Goal: Information Seeking & Learning: Learn about a topic

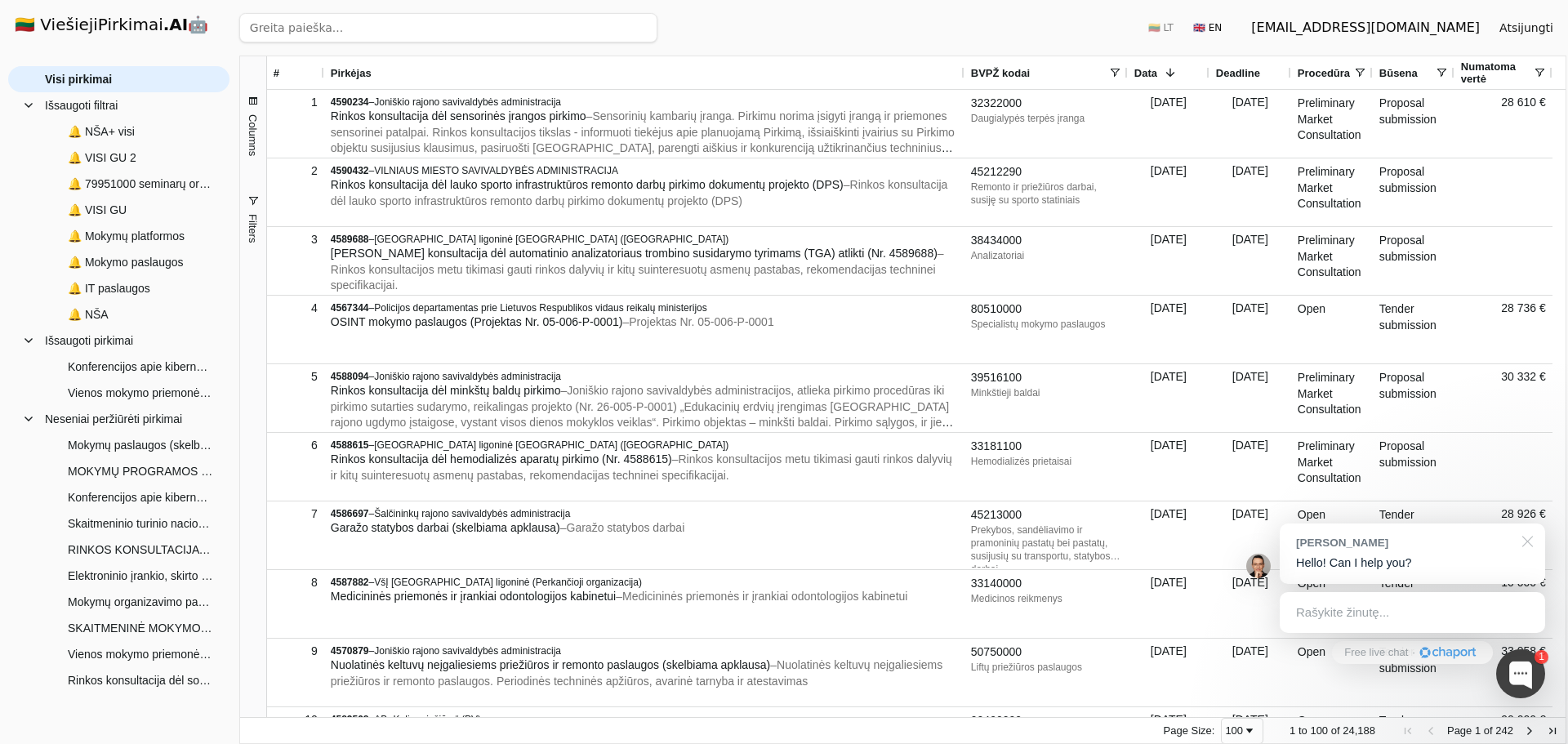
click at [1530, 543] on div at bounding box center [1524, 541] width 41 height 34
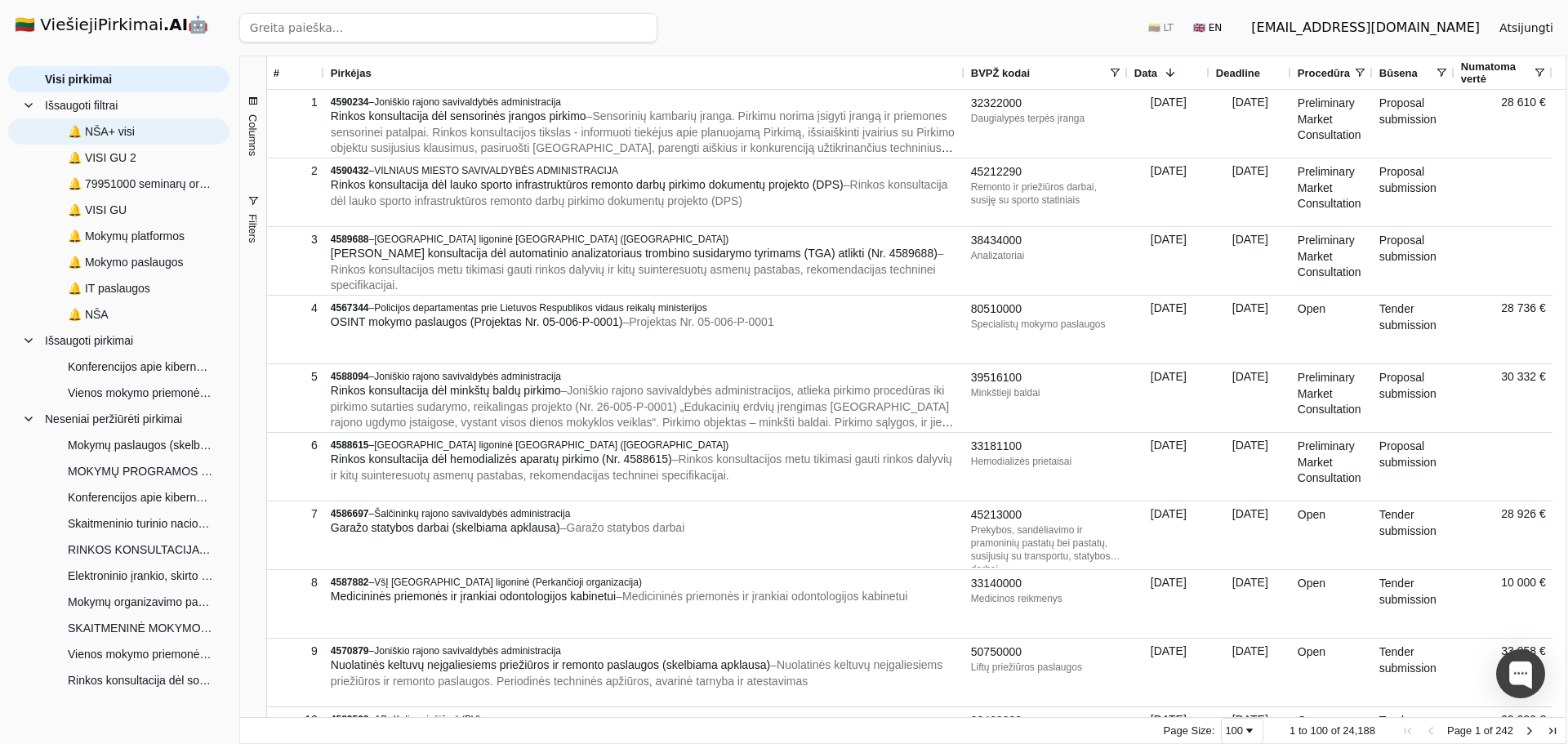
click at [130, 131] on span "🔔 NŠA+ visi" at bounding box center [101, 131] width 67 height 25
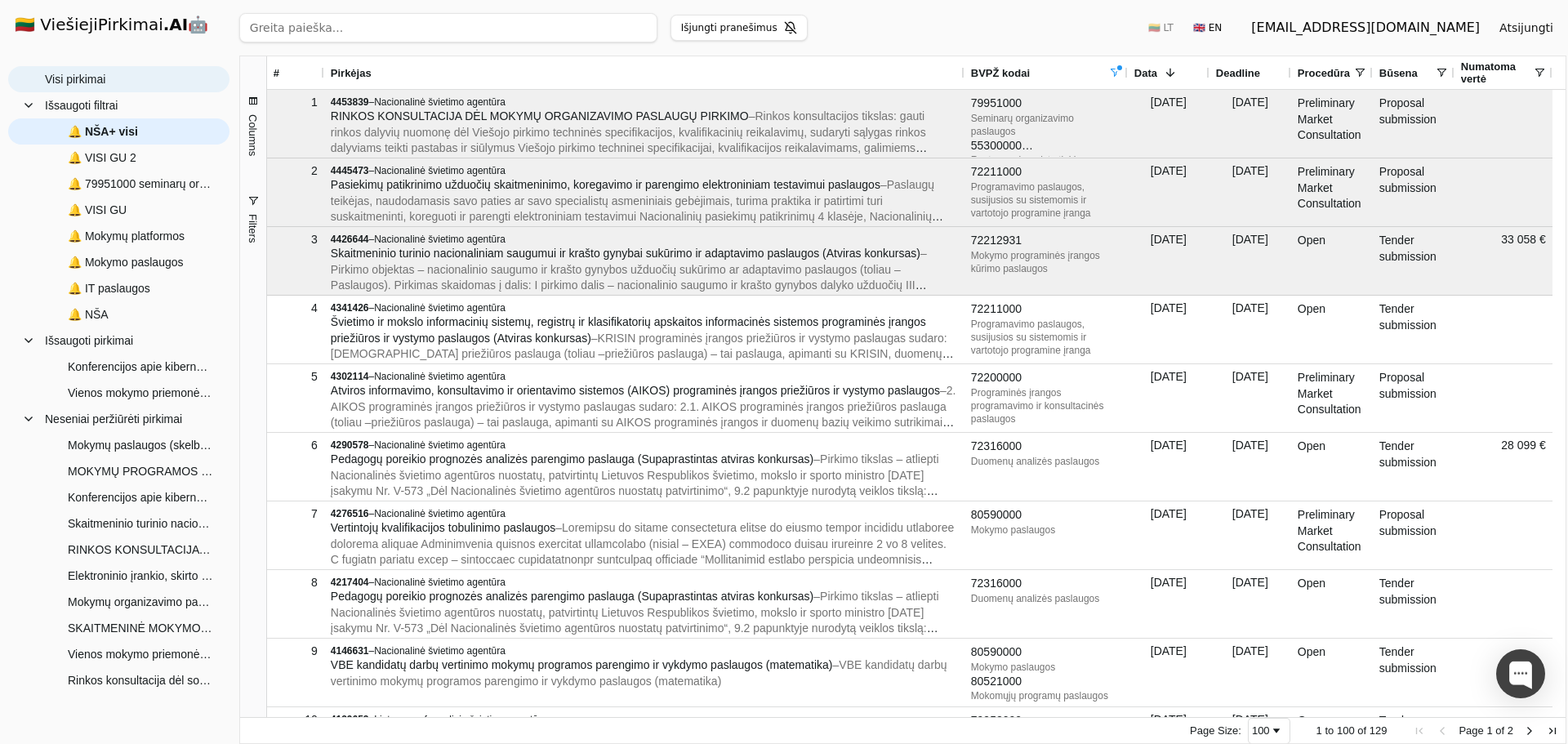
click at [98, 79] on span "Visi pirkimai" at bounding box center [75, 79] width 61 height 25
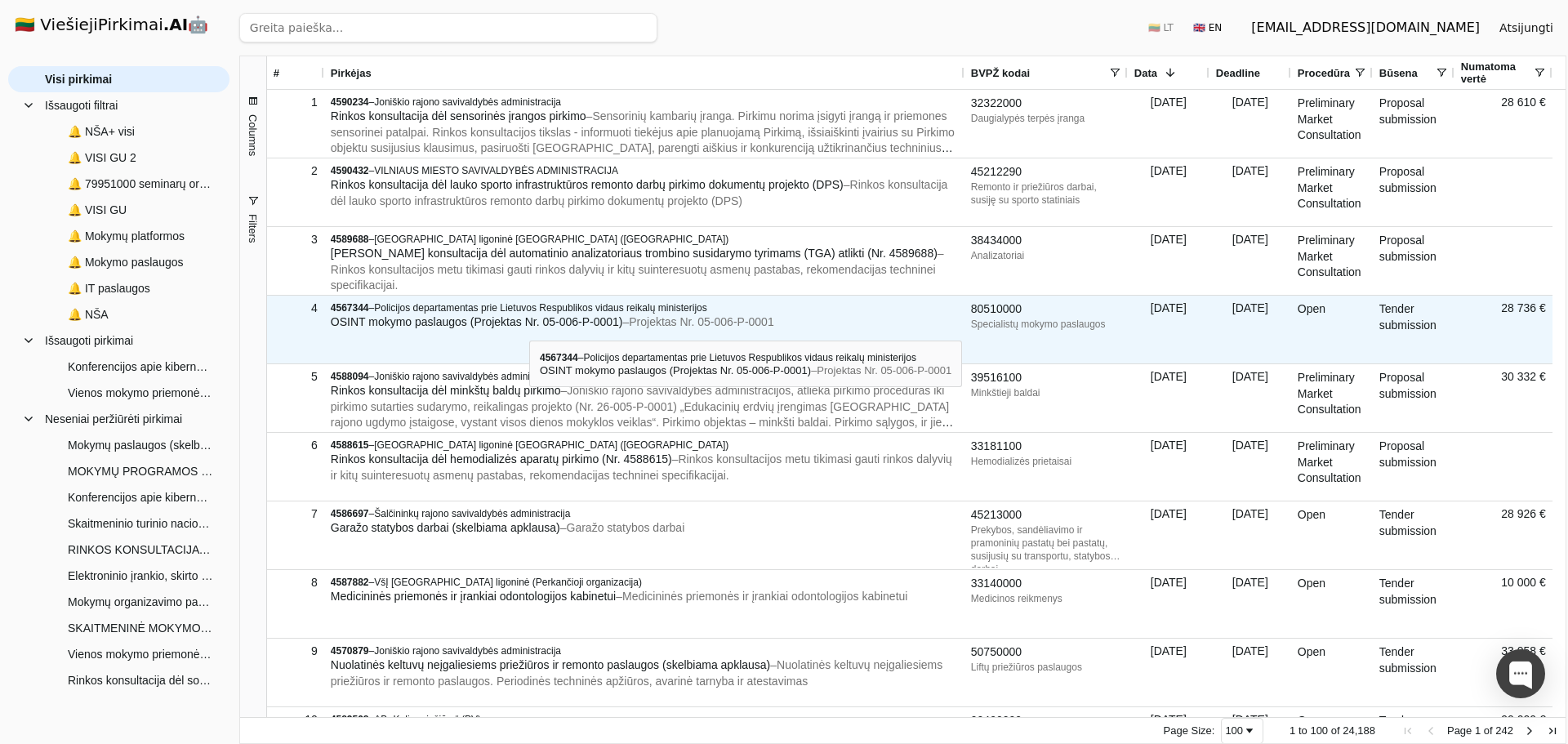
click at [529, 326] on span "OSINT mokymo paslaugos (Projektas Nr. 05-006-P-0001)" at bounding box center [476, 322] width 292 height 13
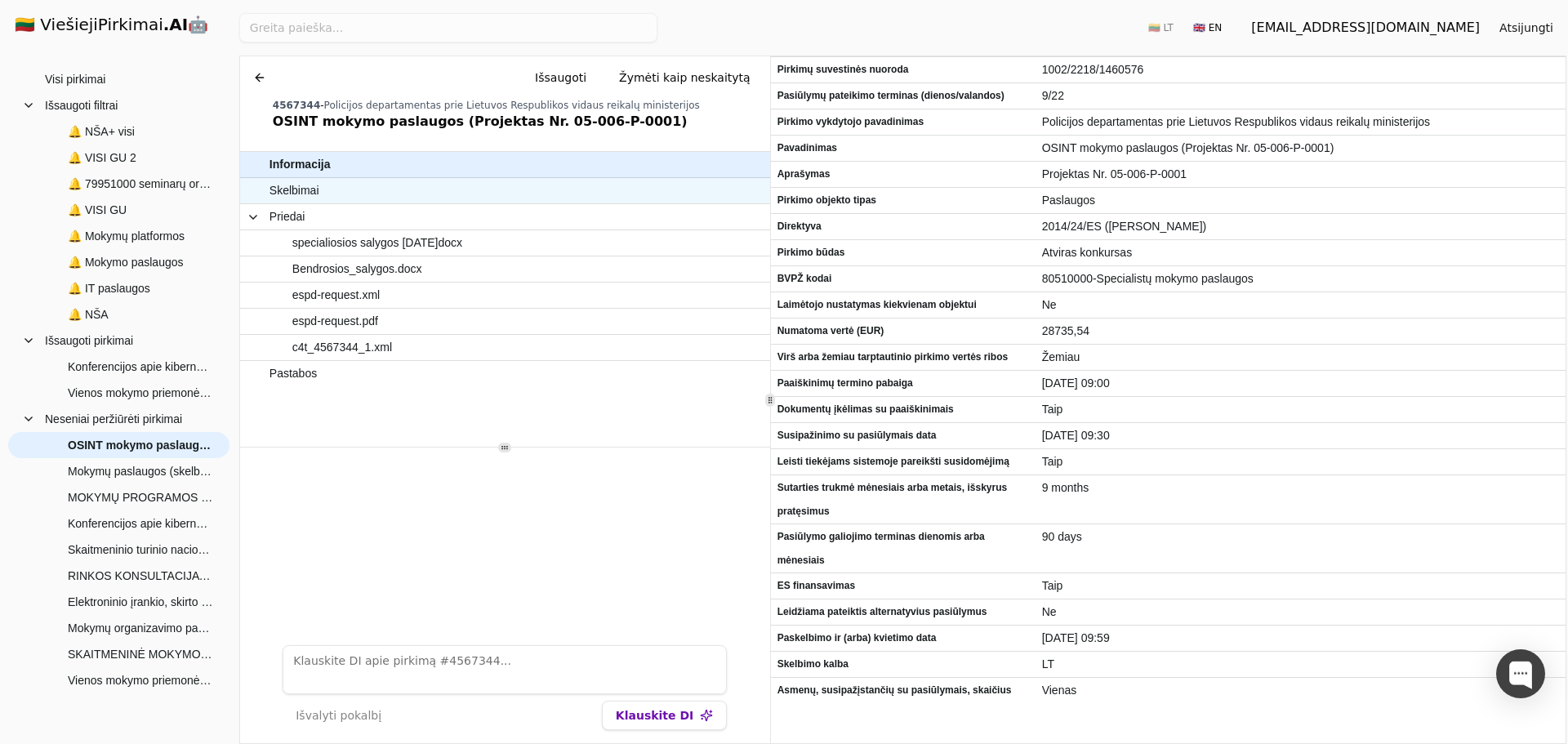
click at [392, 194] on span "Skelbimai" at bounding box center [497, 191] width 455 height 24
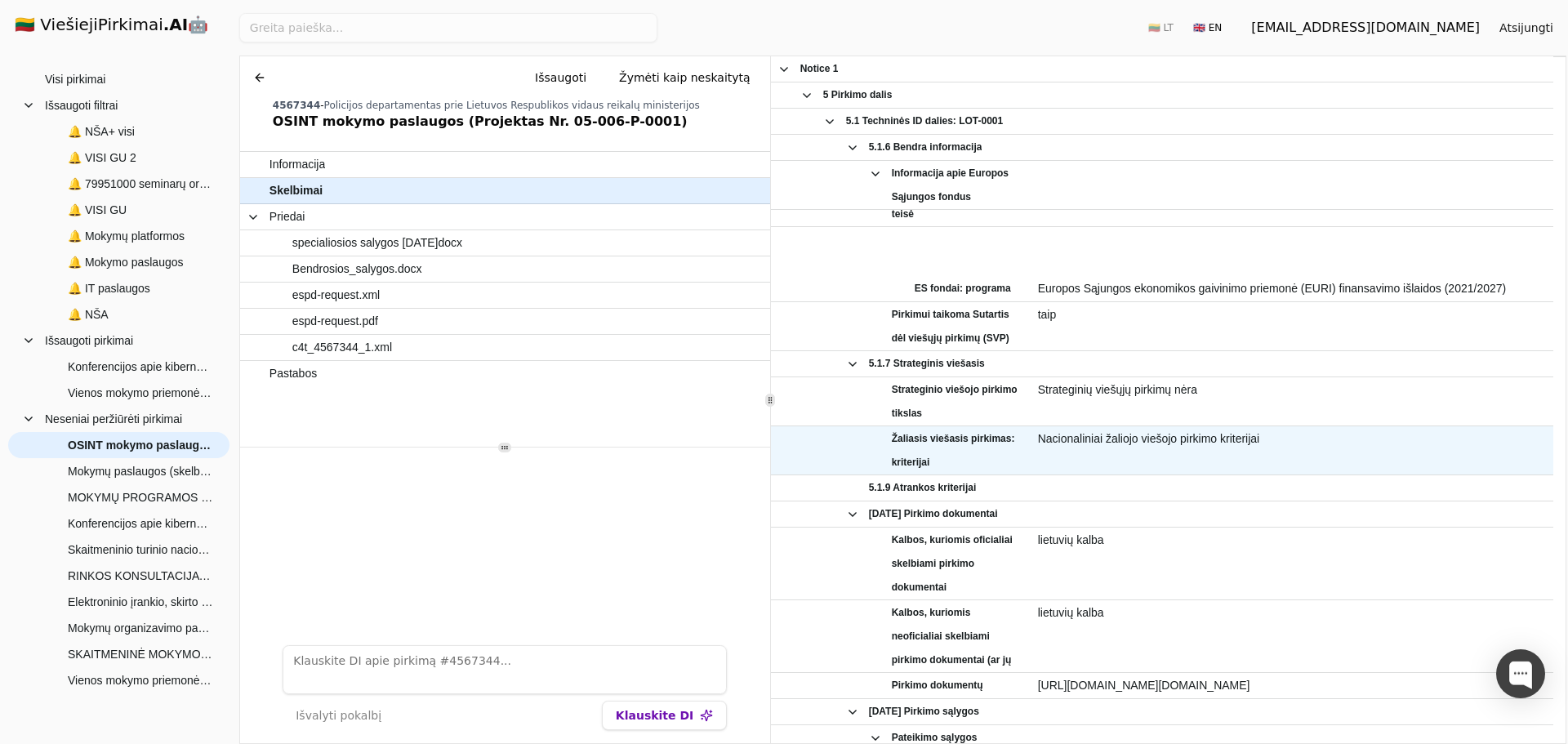
scroll to position [1471, 0]
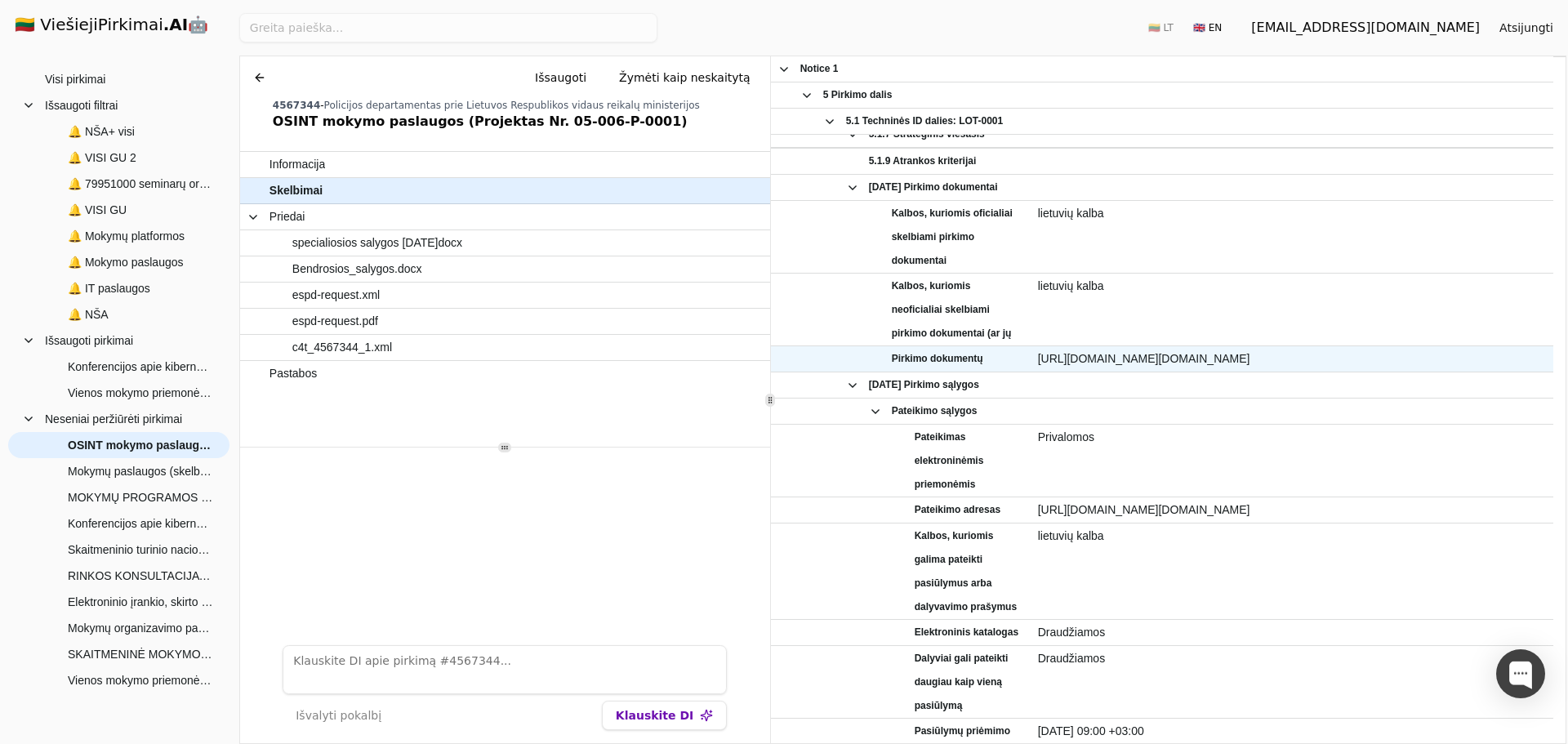
click at [1110, 354] on span "[URL][DOMAIN_NAME][DOMAIN_NAME]" at bounding box center [1293, 360] width 509 height 24
click at [1136, 359] on span "[URL][DOMAIN_NAME][DOMAIN_NAME]" at bounding box center [1293, 360] width 509 height 24
click at [1143, 358] on span "[URL][DOMAIN_NAME][DOMAIN_NAME]" at bounding box center [1293, 360] width 509 height 24
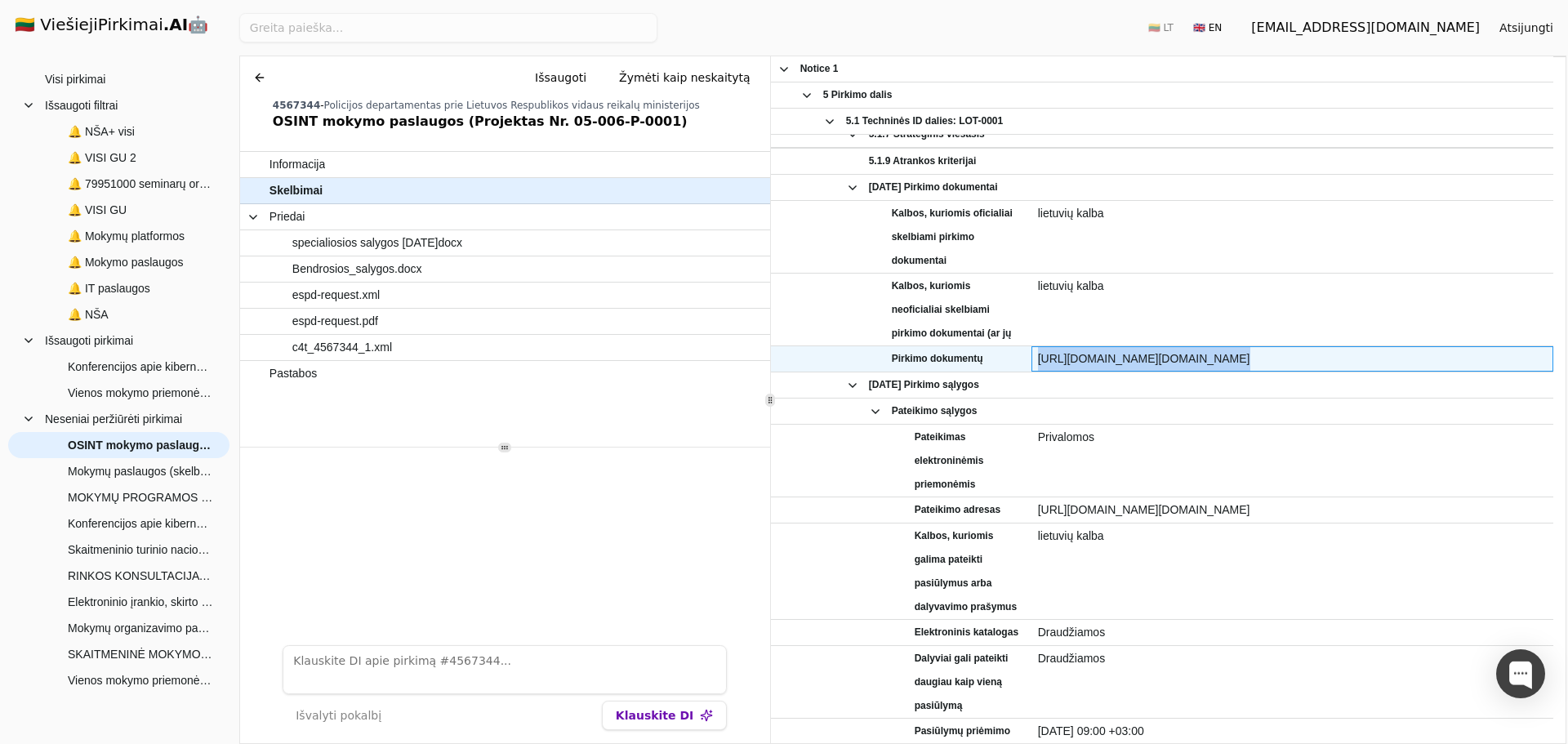
click at [1143, 358] on span "[URL][DOMAIN_NAME][DOMAIN_NAME]" at bounding box center [1293, 360] width 509 height 24
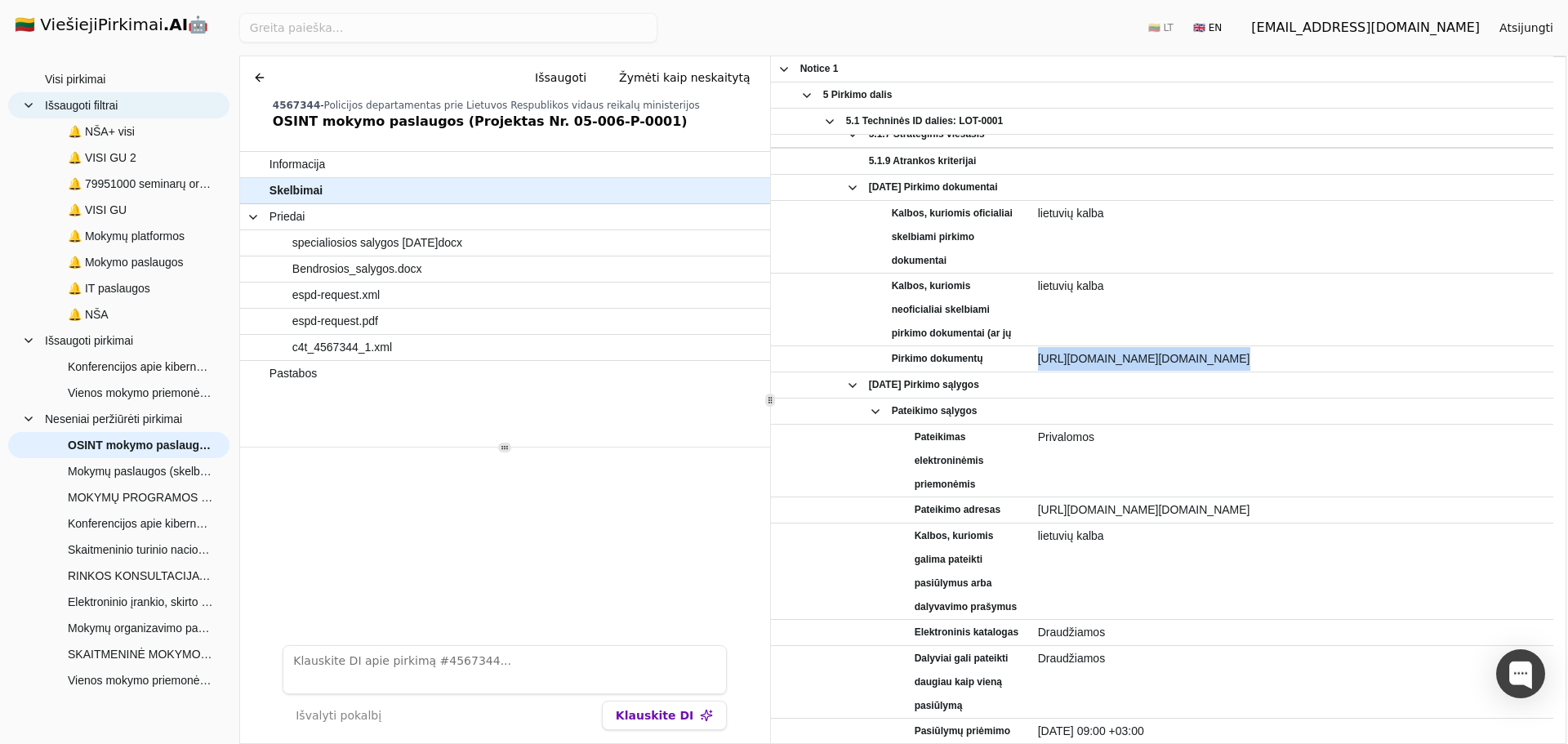
click at [126, 100] on span "Išsaugoti filtrai" at bounding box center [119, 105] width 194 height 25
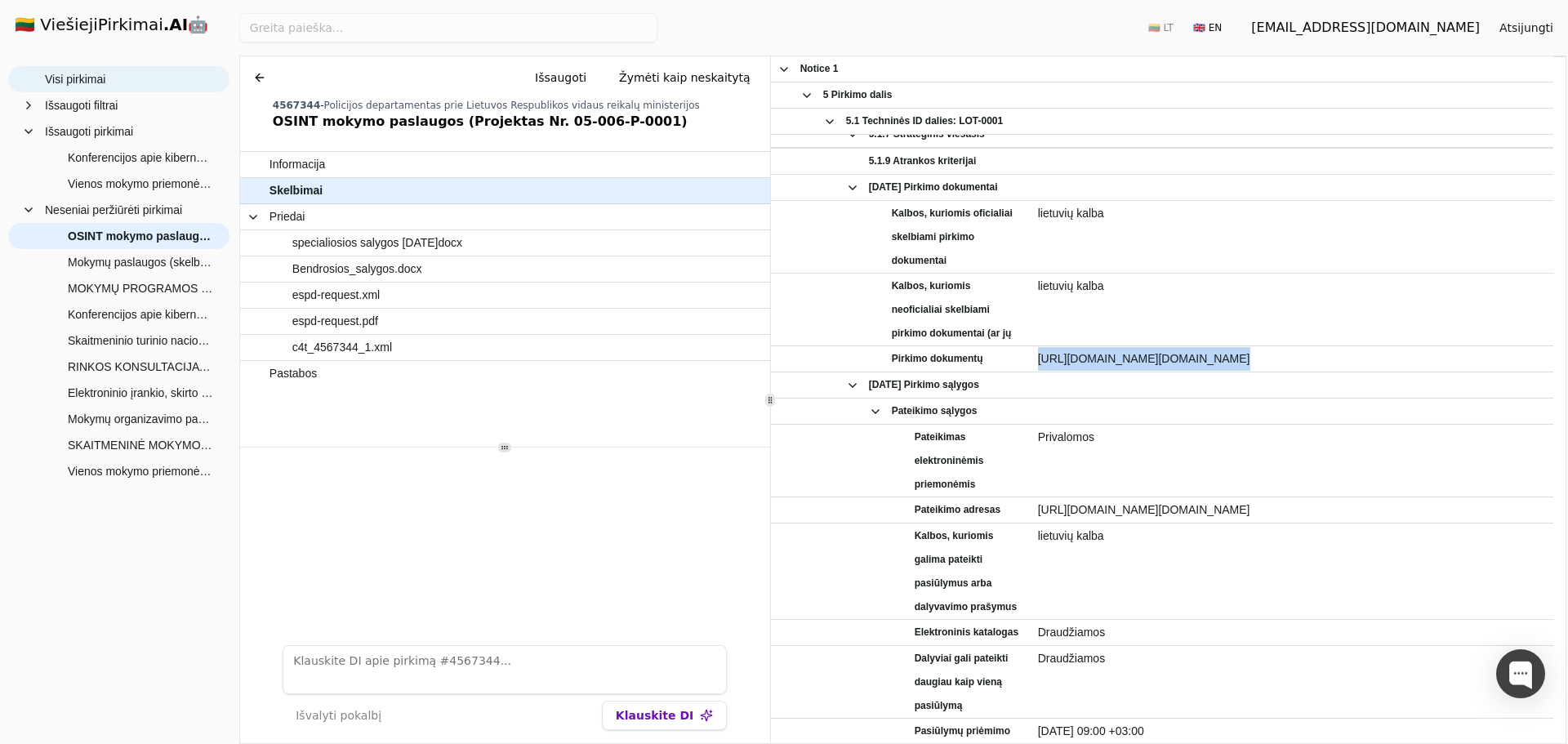
click at [121, 80] on span "Visi pirkimai" at bounding box center [130, 79] width 171 height 25
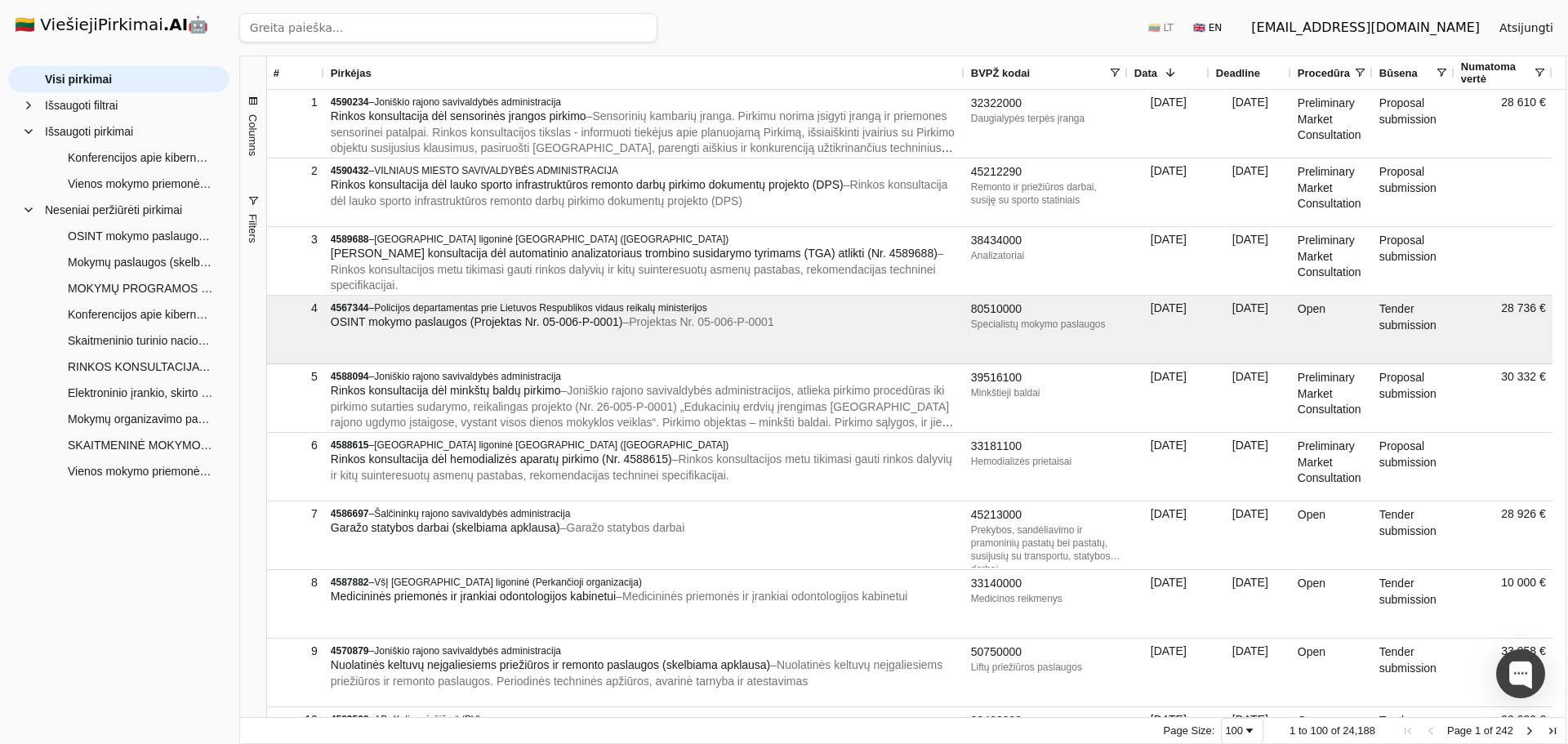
click at [715, 59] on div "Pirkėjas" at bounding box center [644, 72] width 627 height 33
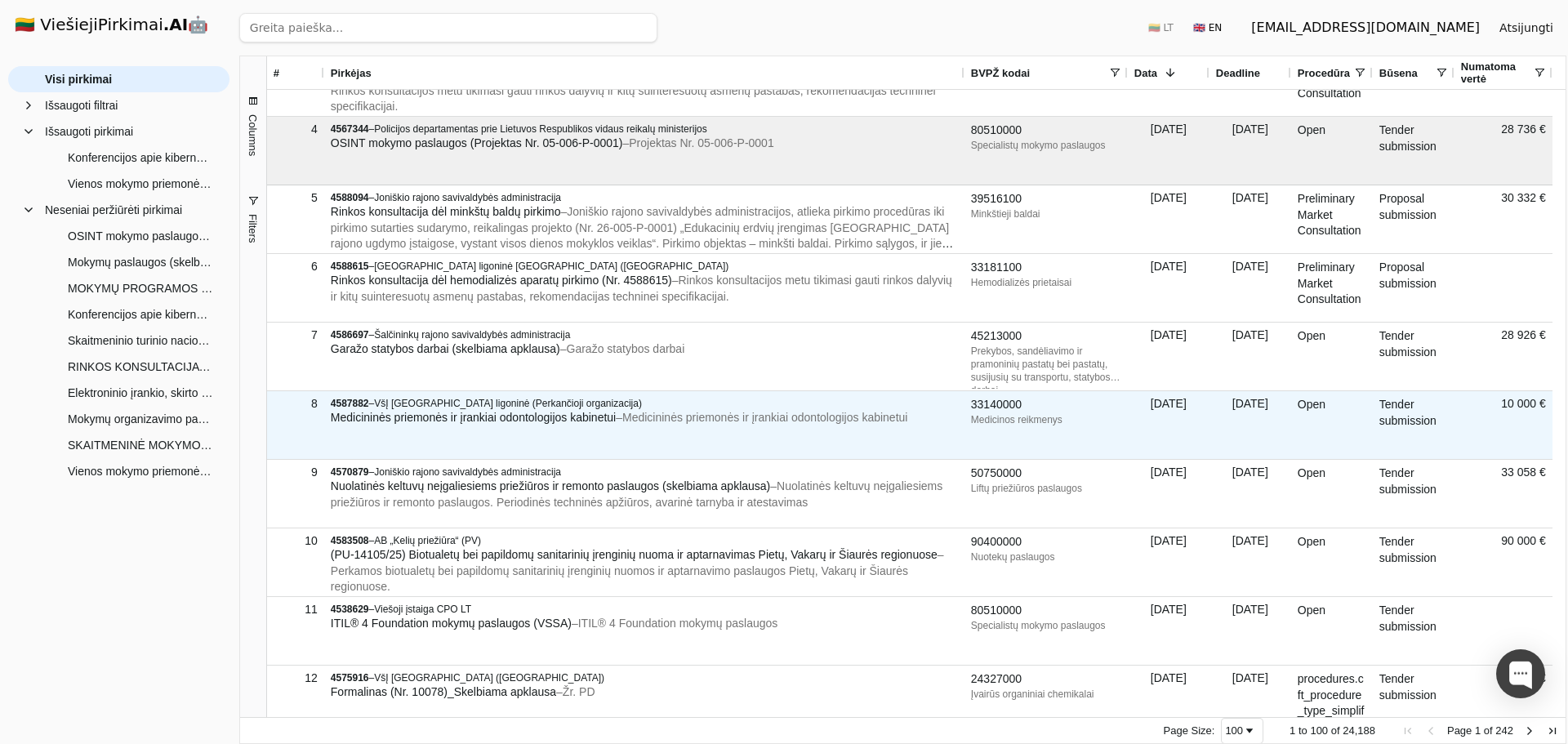
scroll to position [180, 0]
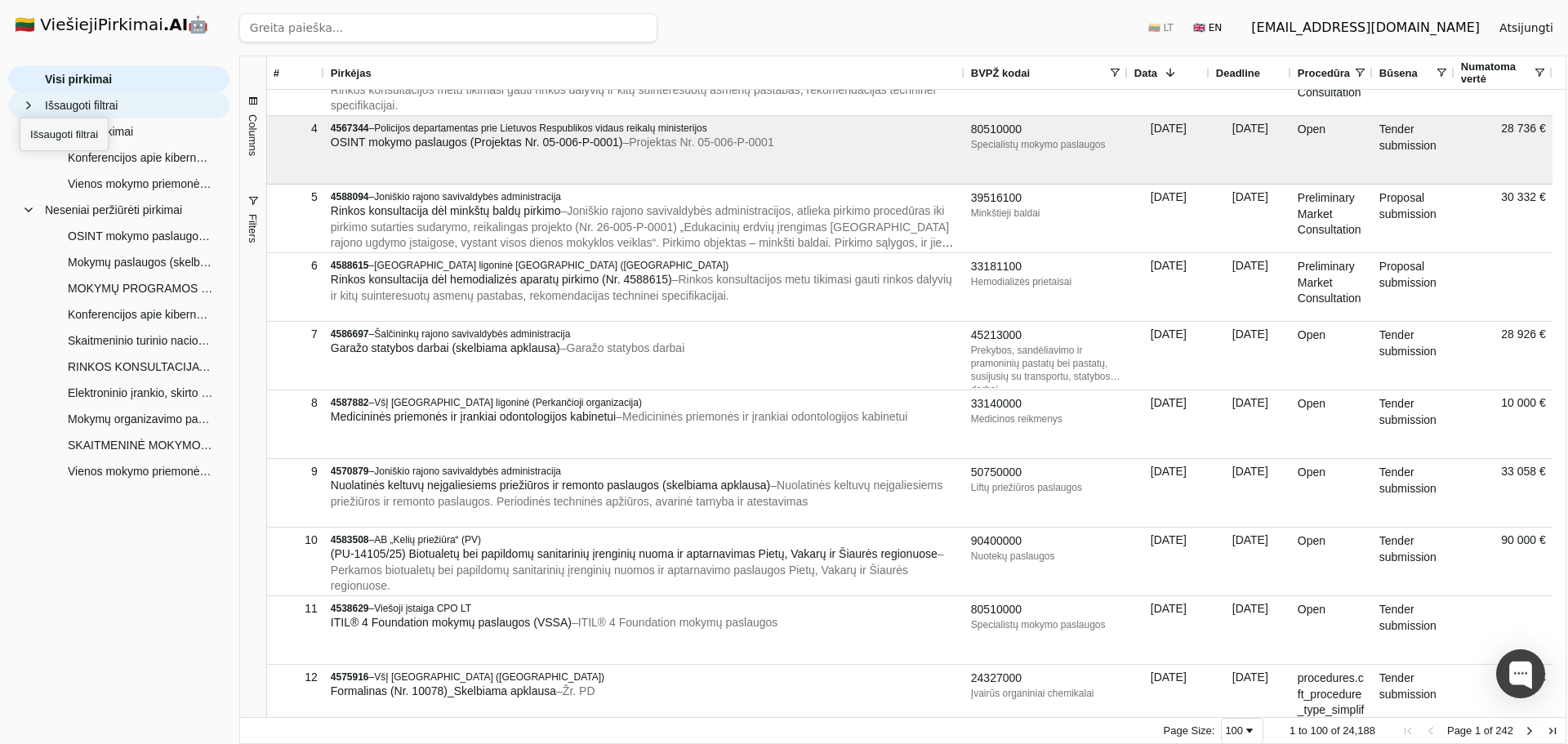
click at [20, 103] on div "Išsaugoti filtrai" at bounding box center [119, 105] width 222 height 26
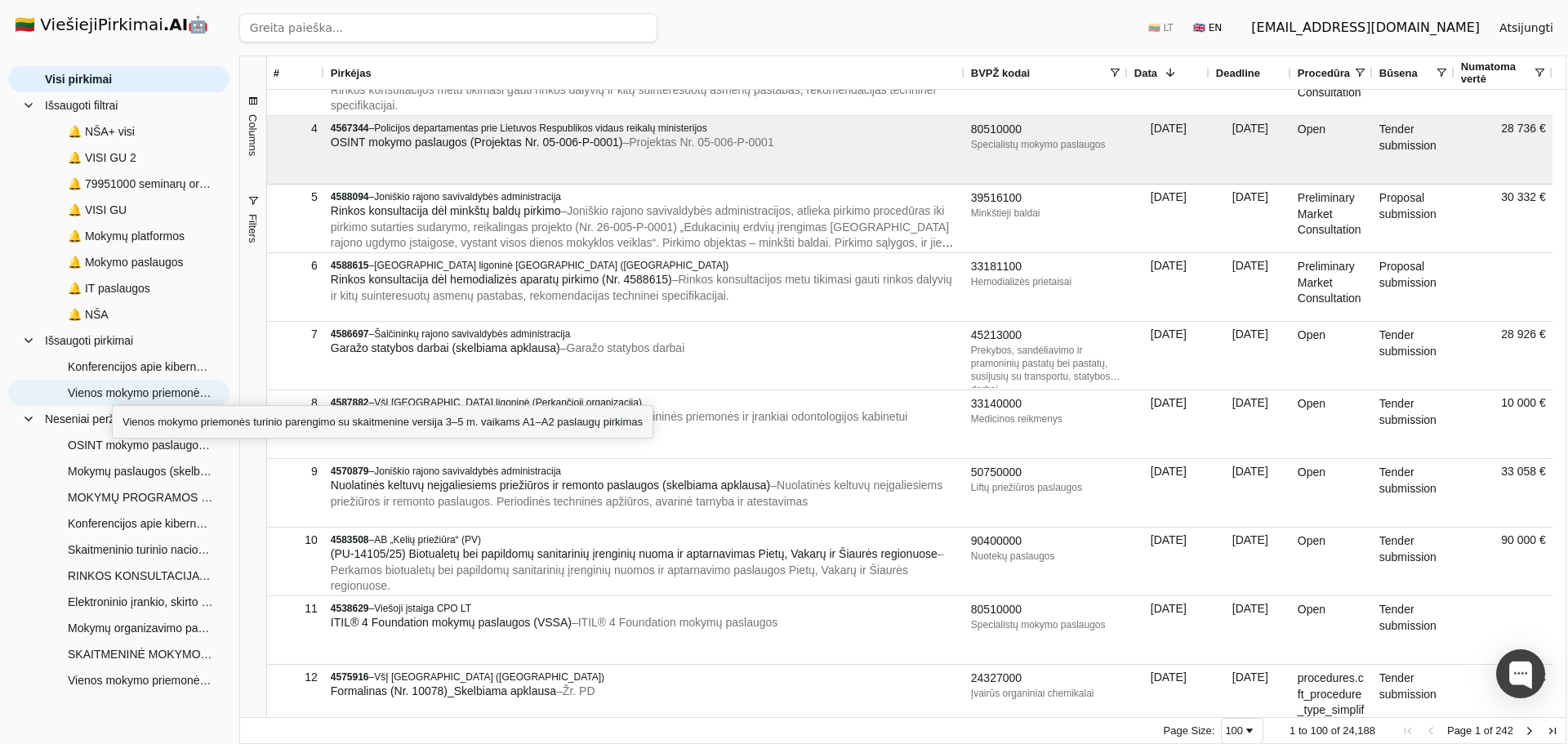
click at [112, 390] on span "Vienos mokymo priemonės turinio parengimo su skaitmenine versija 3–5 m. vaikams…" at bounding box center [141, 392] width 146 height 25
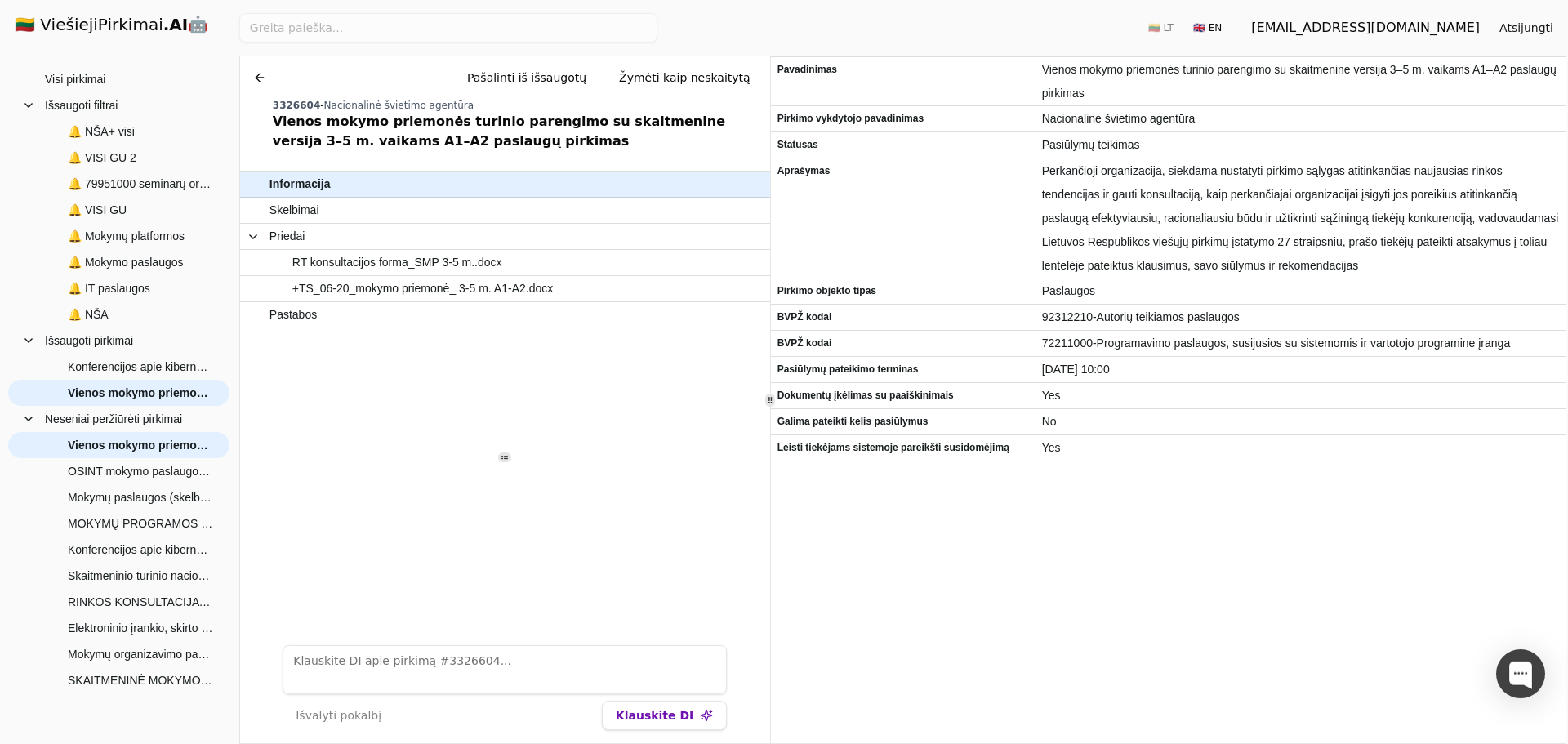
click at [563, 76] on button "Pašalinti iš išsaugotų" at bounding box center [527, 77] width 146 height 29
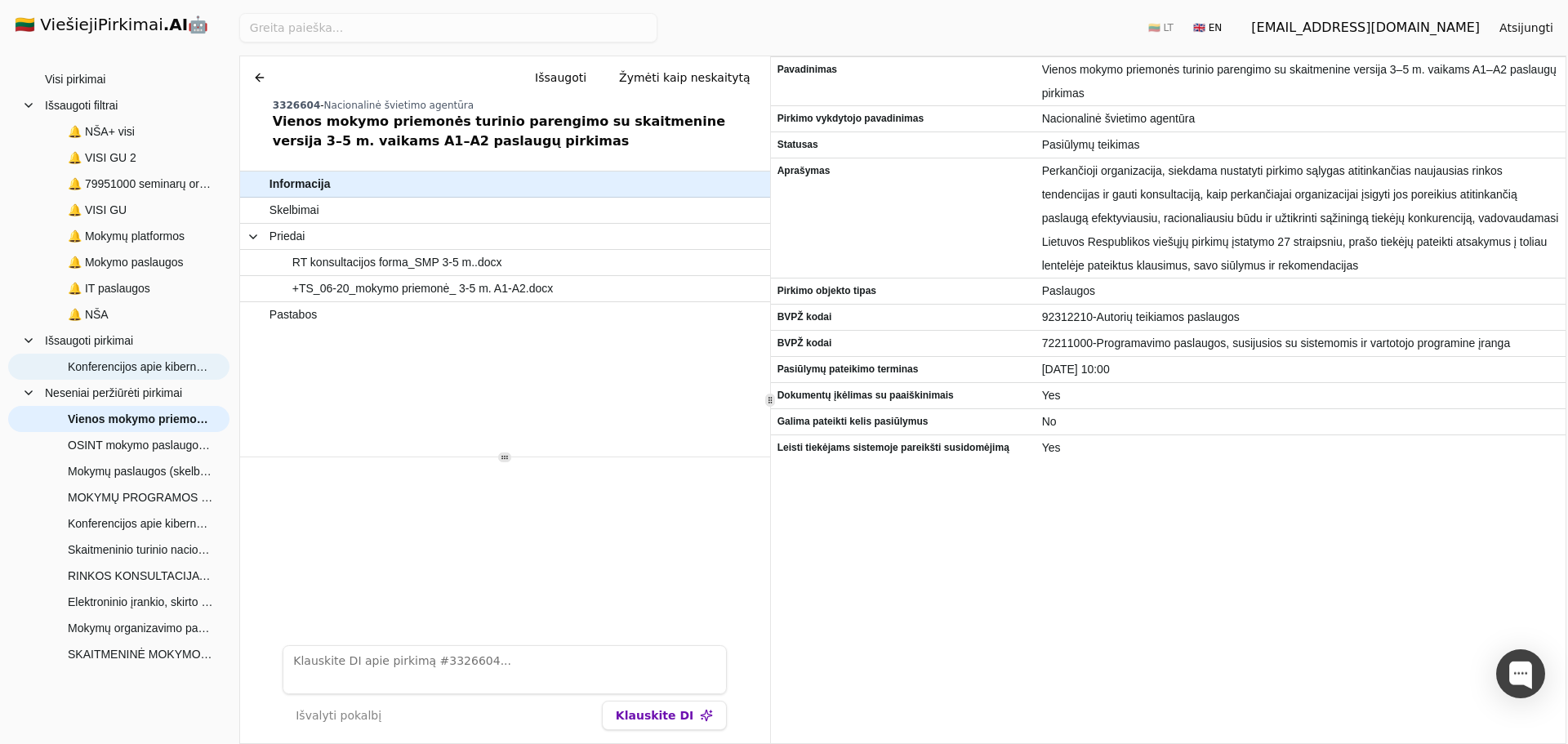
click at [172, 370] on span "Konferencijos apie kibernetinio saugumo reikalavimų įgyvendinimą organizavimo p…" at bounding box center [141, 367] width 146 height 25
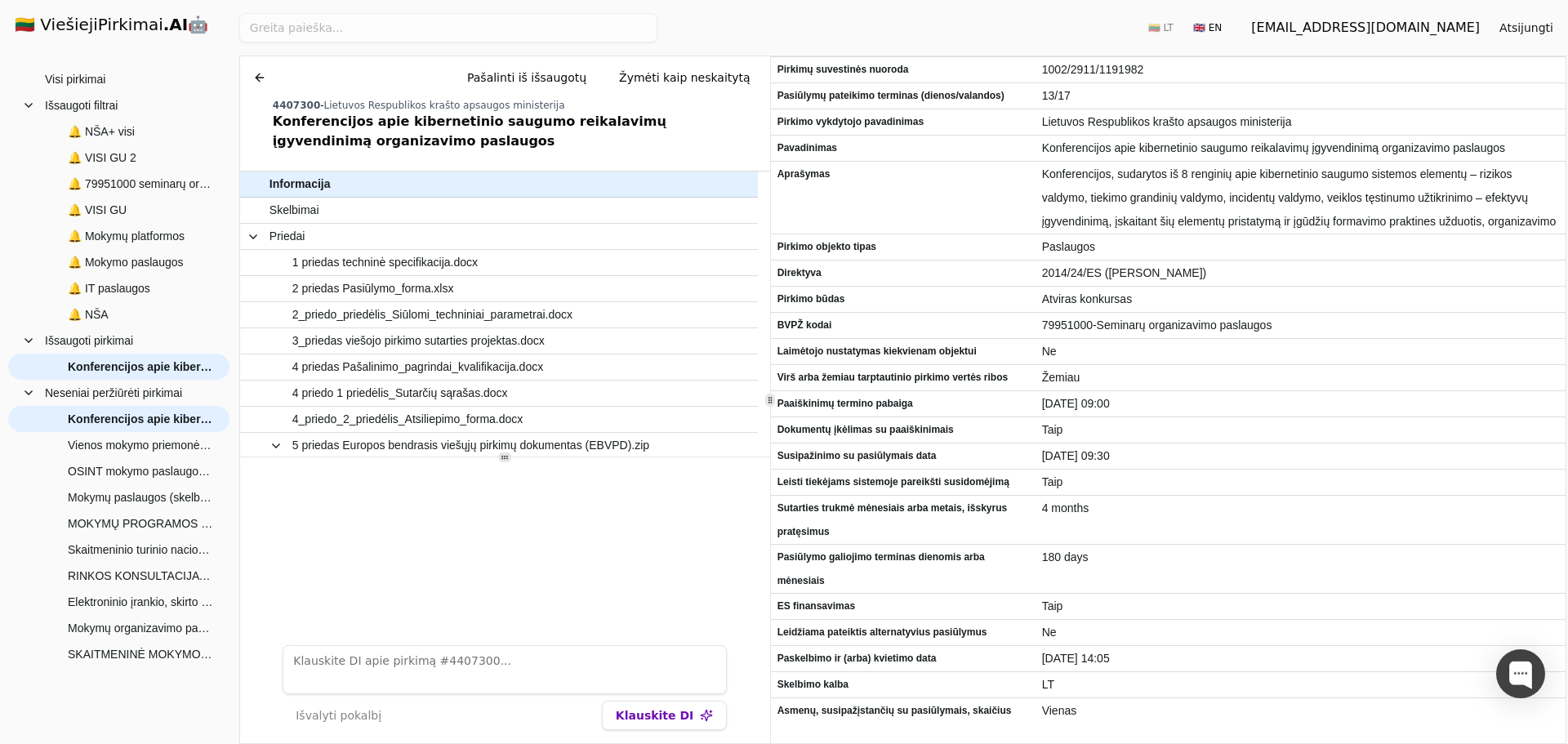
click at [572, 73] on button "Pašalinti iš išsaugotų" at bounding box center [527, 77] width 146 height 29
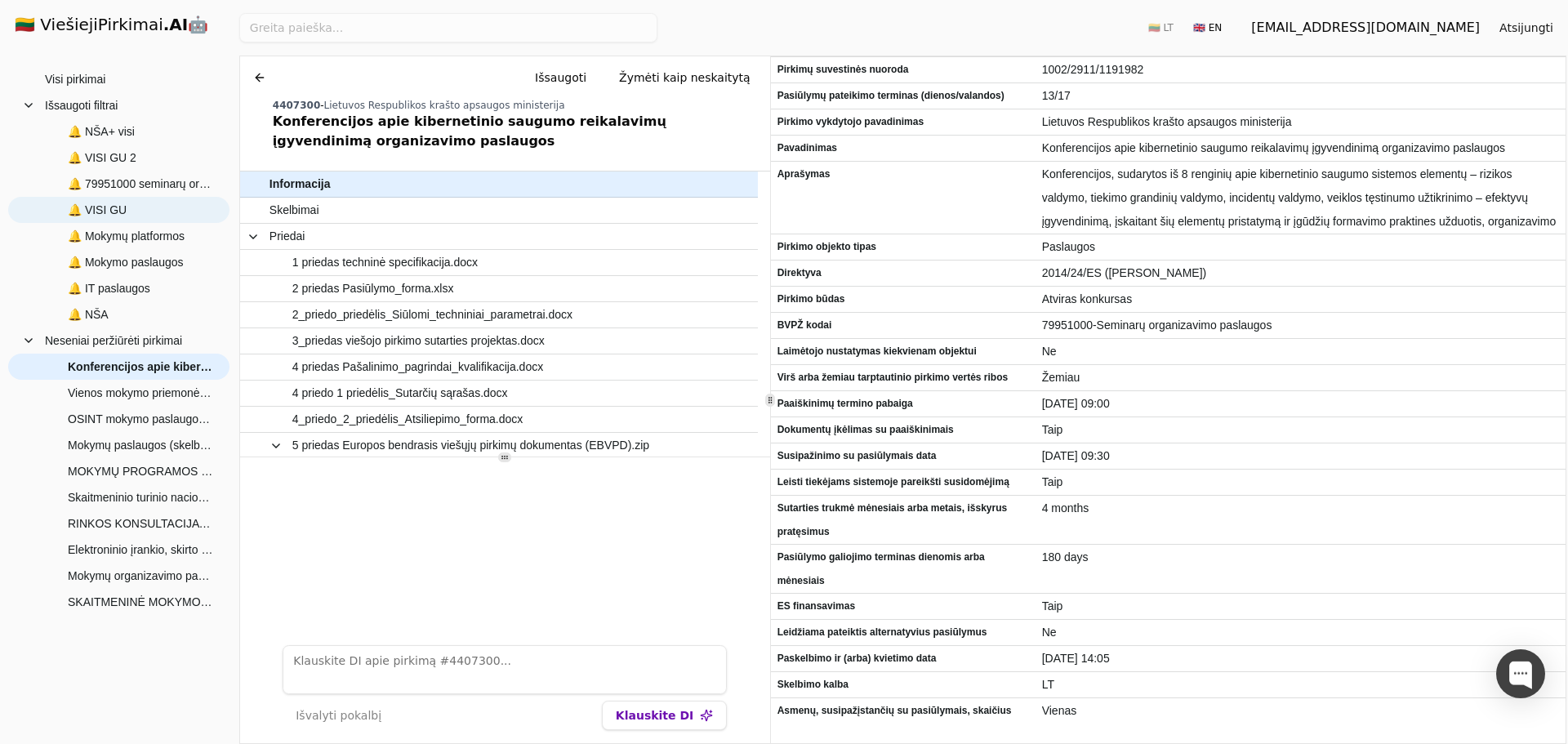
click at [117, 209] on span "🔔 VISI GU" at bounding box center [97, 210] width 59 height 25
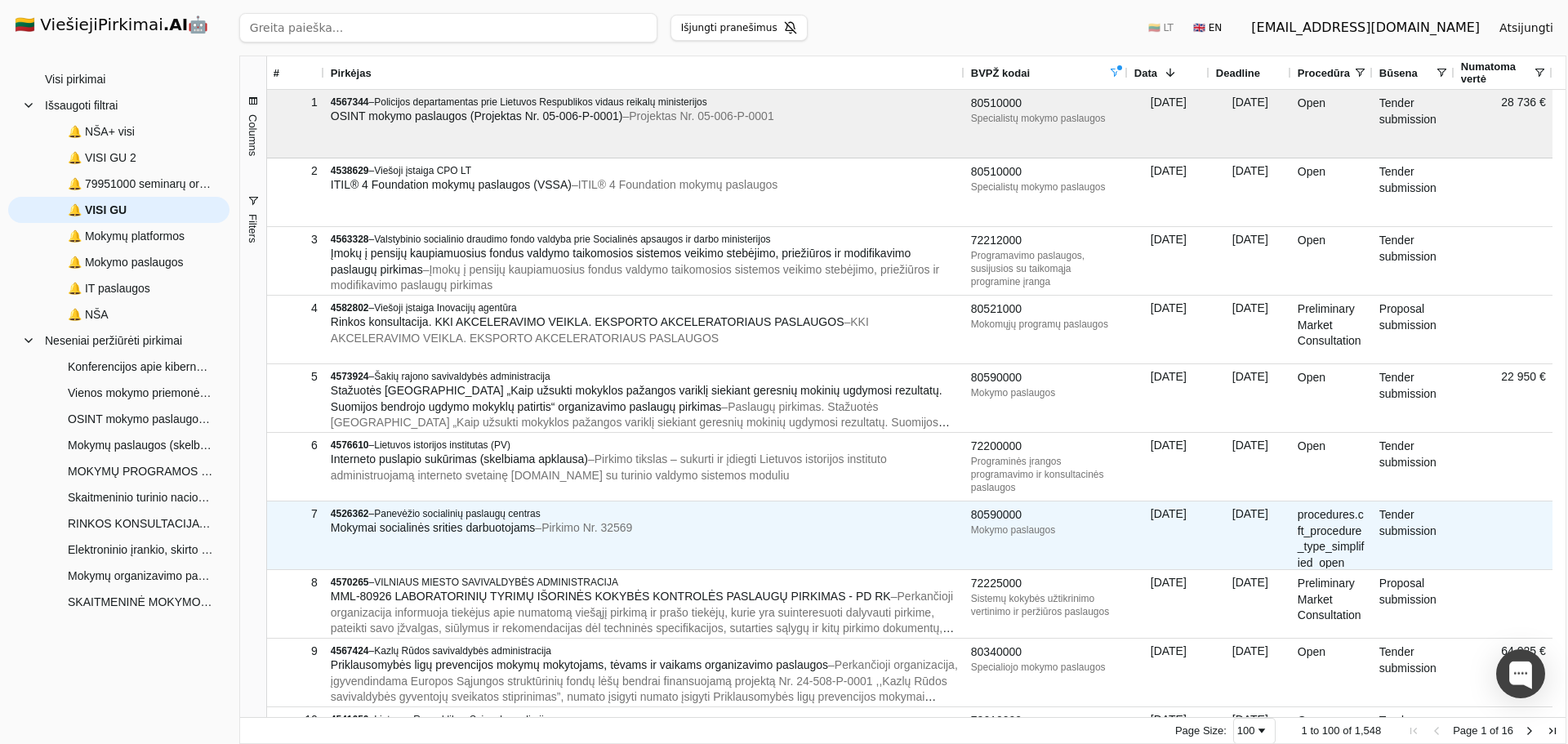
click at [641, 542] on div "4526362 – Panevėžio socialinių paslaugų centras Mokymai socialinės srities darb…" at bounding box center [645, 535] width 641 height 68
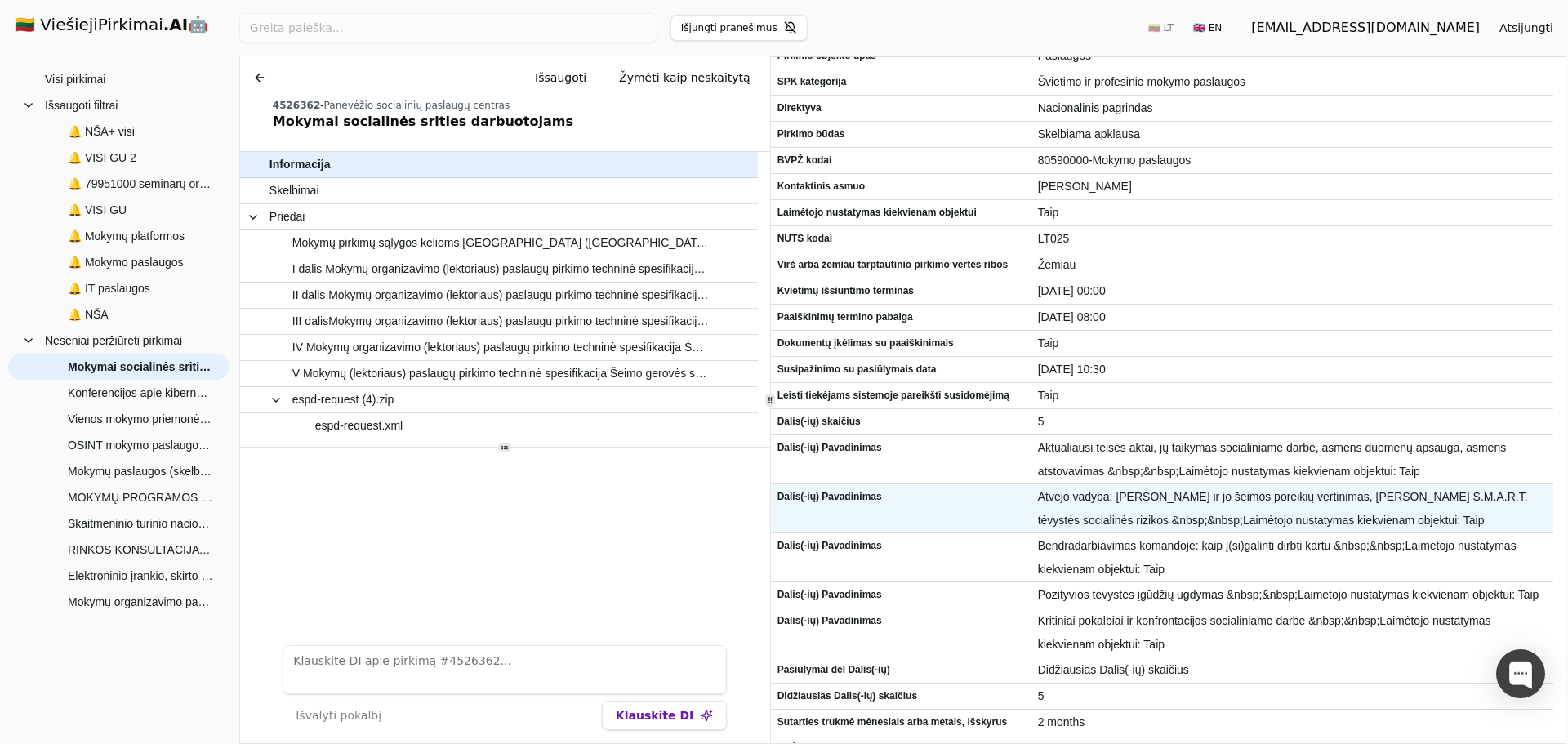
scroll to position [340, 0]
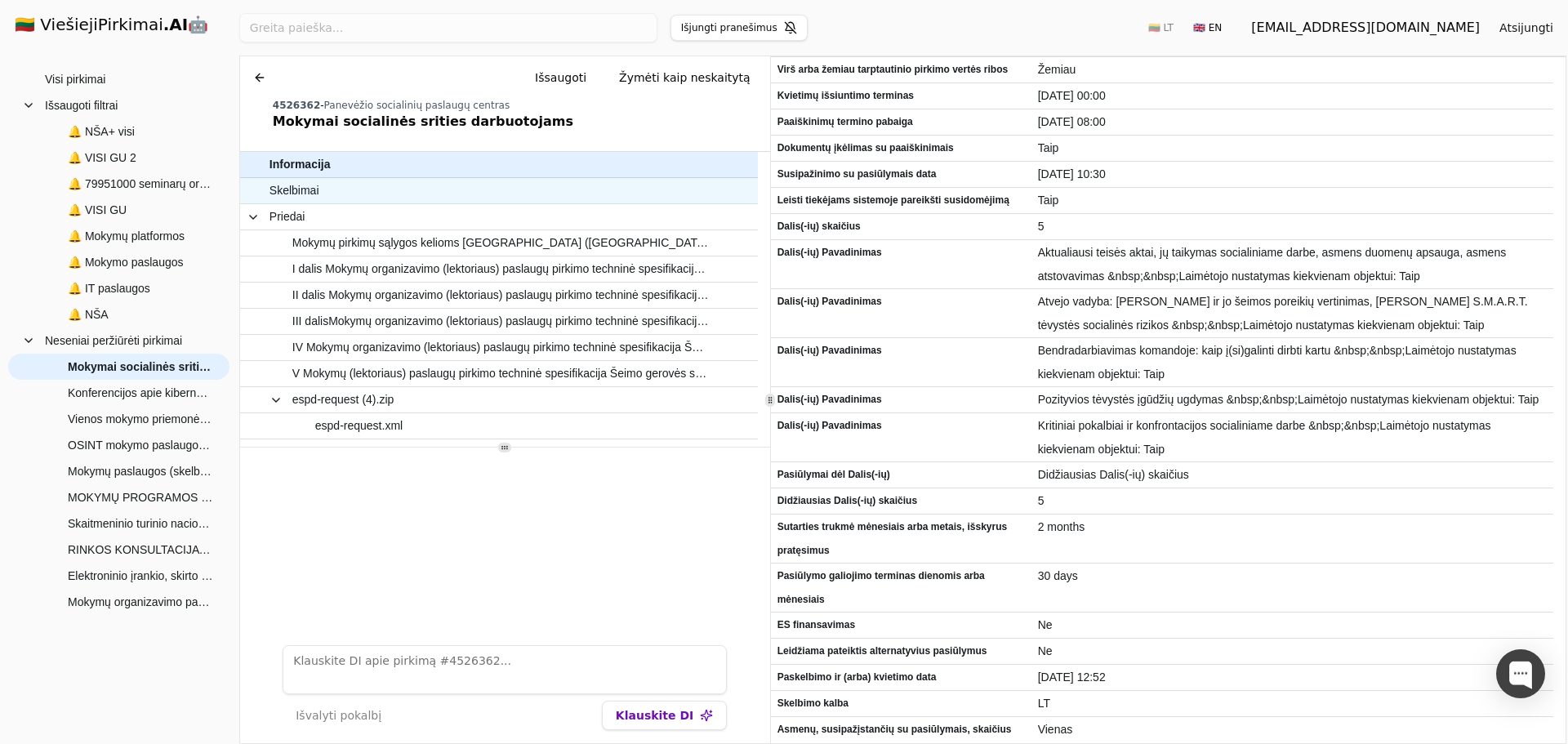
click at [533, 190] on span "Skelbimai" at bounding box center [491, 191] width 443 height 24
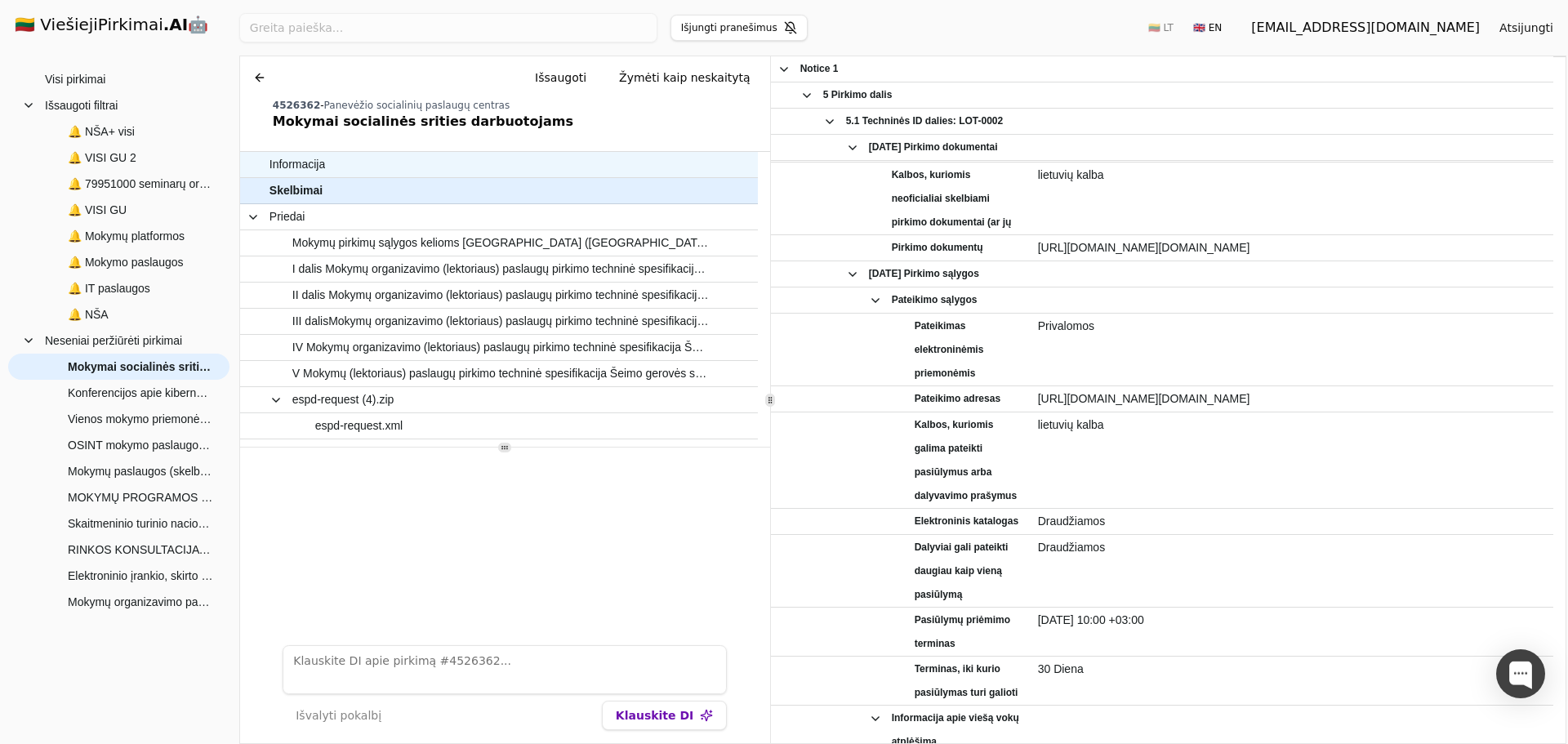
click at [526, 163] on span "Informacija" at bounding box center [491, 165] width 443 height 24
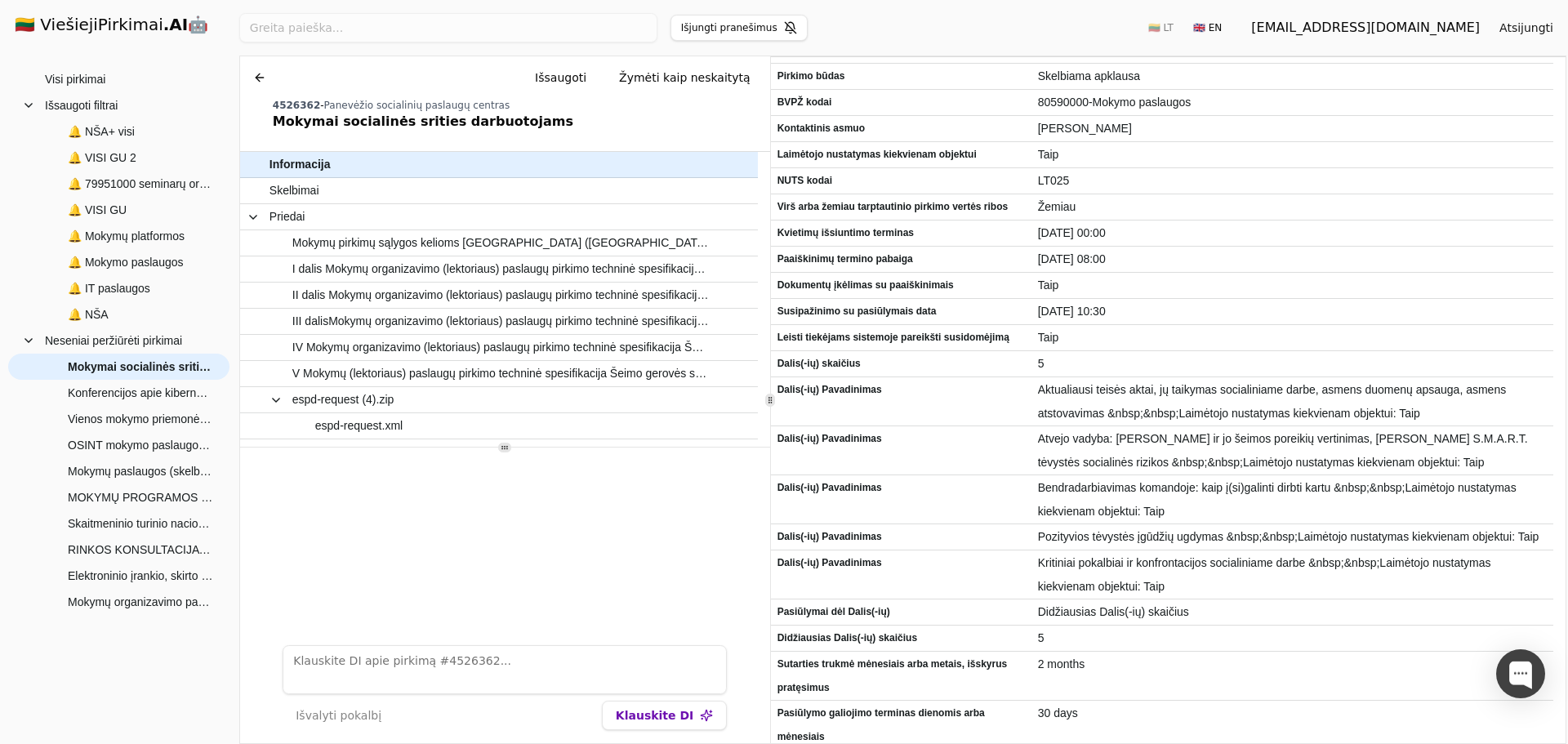
click at [247, 68] on div "Chat Išsaugoti Žymėti kaip neskaitytą" at bounding box center [505, 77] width 517 height 29
click at [255, 74] on button at bounding box center [260, 77] width 26 height 29
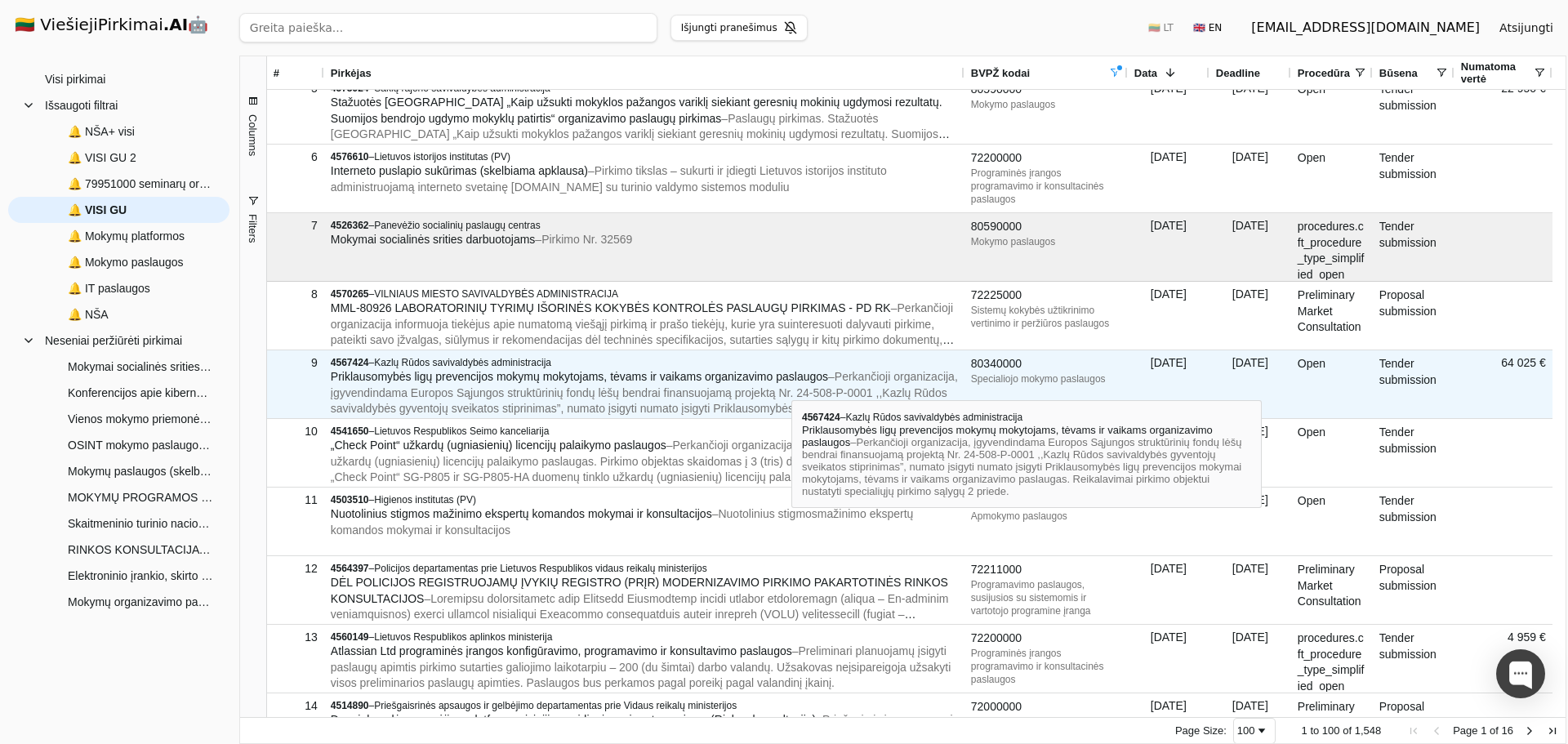
click at [791, 385] on span "– Perkančioji organizacija, įgyvendindama Europos Sąjungos struktūrinių fondų l…" at bounding box center [644, 408] width 627 height 77
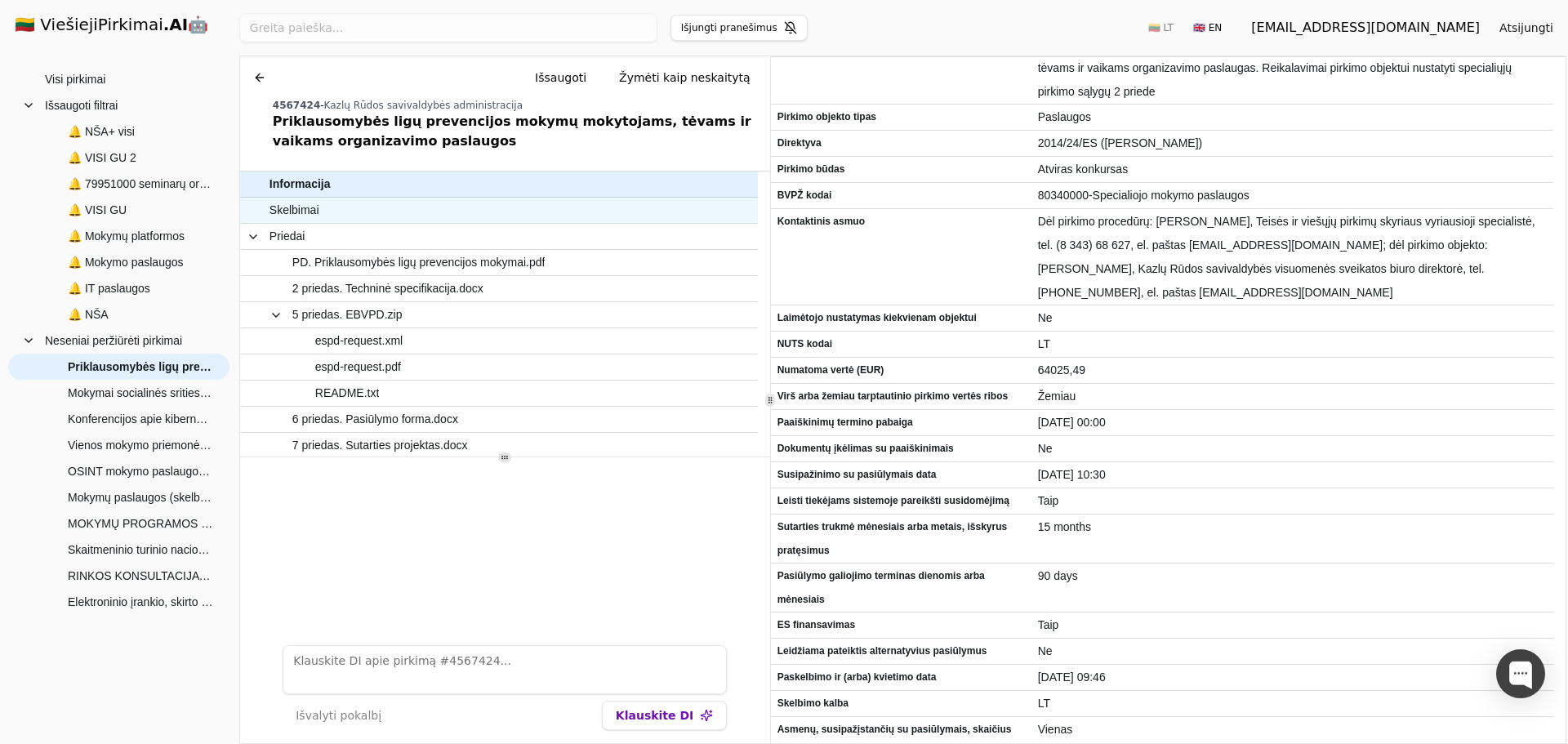
click at [434, 215] on span "Skelbimai" at bounding box center [491, 211] width 443 height 24
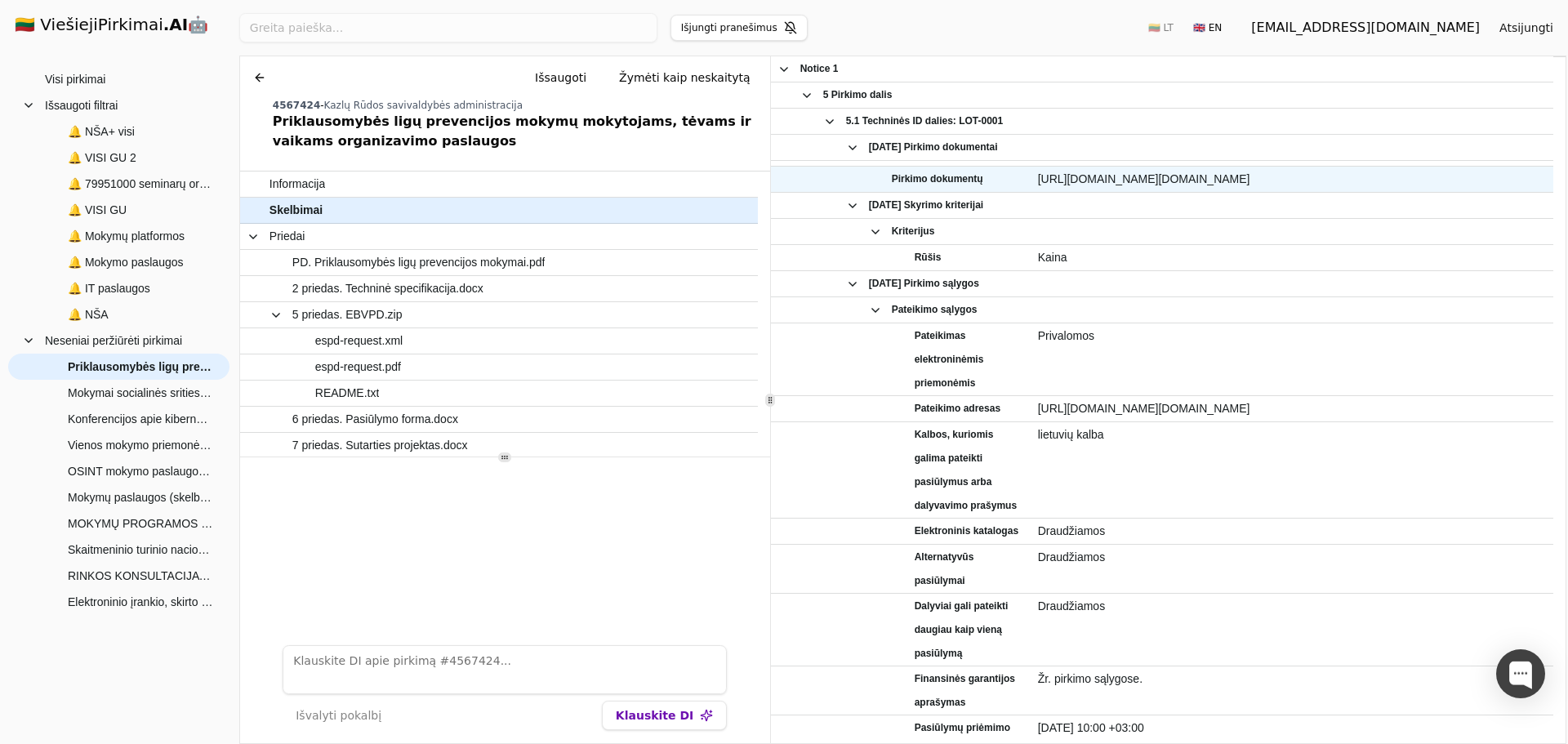
click at [1184, 180] on span "[URL][DOMAIN_NAME][DOMAIN_NAME]" at bounding box center [1293, 180] width 509 height 24
click at [1184, 180] on span "[URL][DOMAIN_NAME][DOMAIN_NAME]" at bounding box center [1293, 178] width 509 height 24
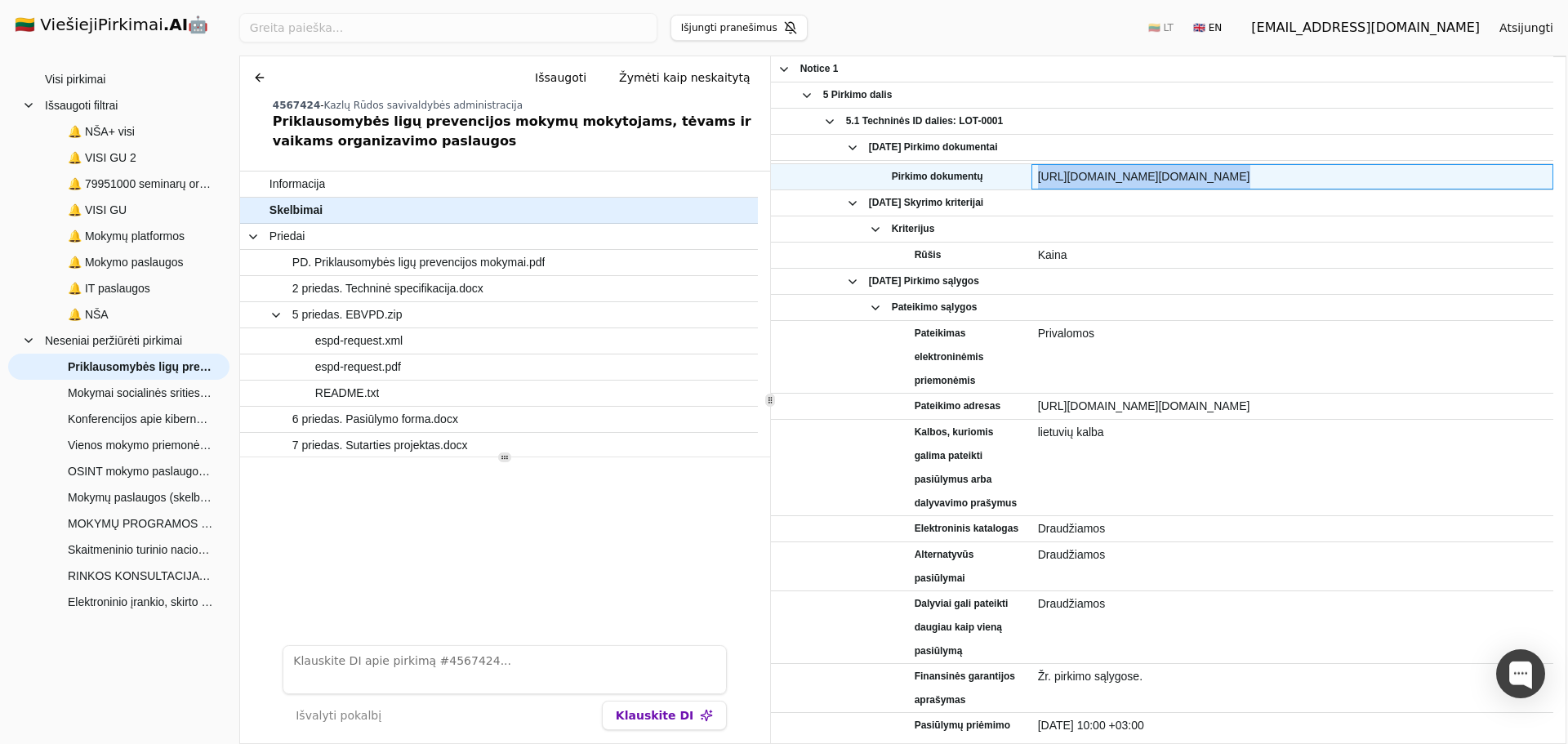
click at [1184, 180] on span "[URL][DOMAIN_NAME][DOMAIN_NAME]" at bounding box center [1293, 177] width 509 height 24
copy div "[URL][DOMAIN_NAME][DOMAIN_NAME]"
